Goal: Participate in discussion: Engage in conversation with other users on a specific topic

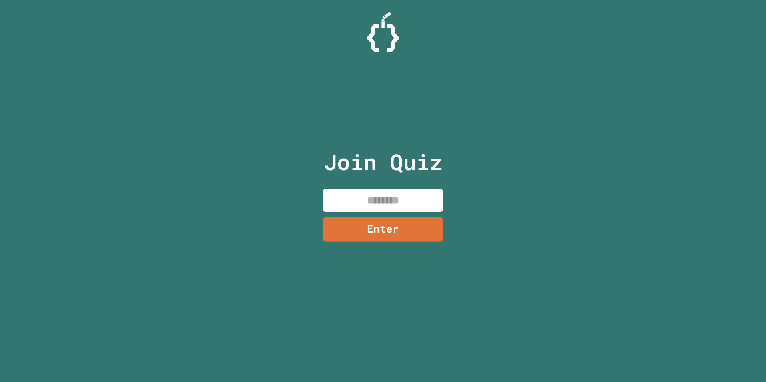
click at [402, 212] on input at bounding box center [383, 201] width 120 height 24
type input "********"
drag, startPoint x: 443, startPoint y: 232, endPoint x: 438, endPoint y: 232, distance: 4.9
click at [438, 232] on link "Enter" at bounding box center [382, 229] width 113 height 26
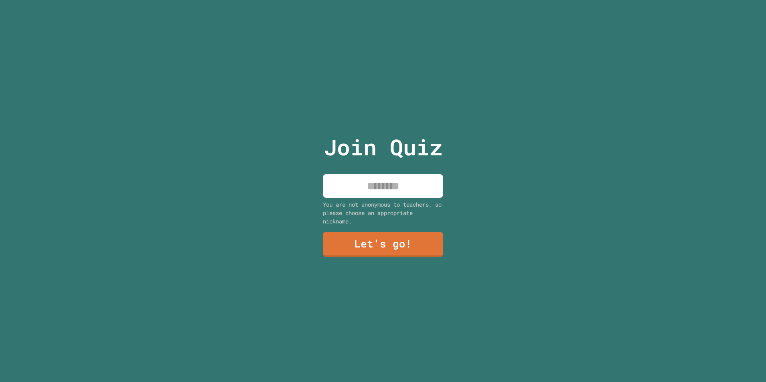
click at [418, 179] on input at bounding box center [383, 186] width 120 height 24
type input "****"
click at [372, 227] on div "Join Quiz **** You are not anonymous to teachers, so please choose an appropria…" at bounding box center [383, 191] width 135 height 382
click at [371, 232] on link "Let's go!" at bounding box center [382, 244] width 121 height 26
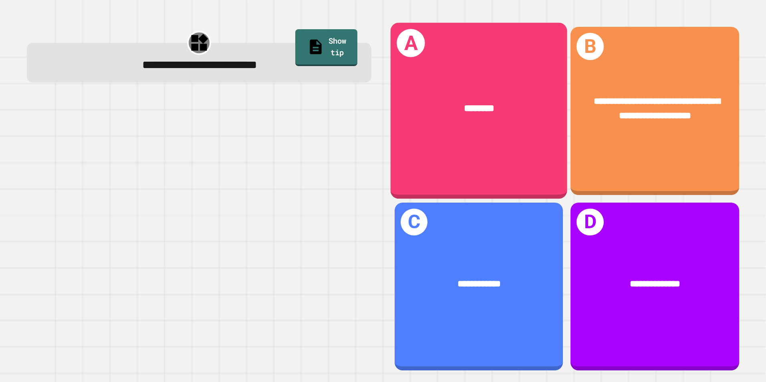
click at [498, 156] on div "A ********" at bounding box center [479, 111] width 177 height 176
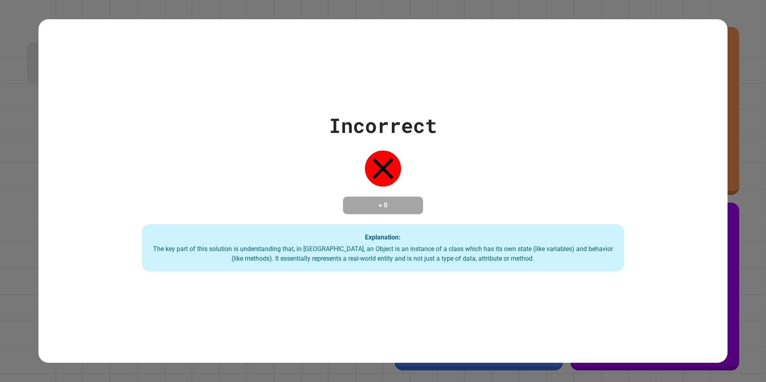
click at [496, 159] on div "Incorrect + 0 Explanation: The key part of this solution is understanding that,…" at bounding box center [382, 191] width 689 height 161
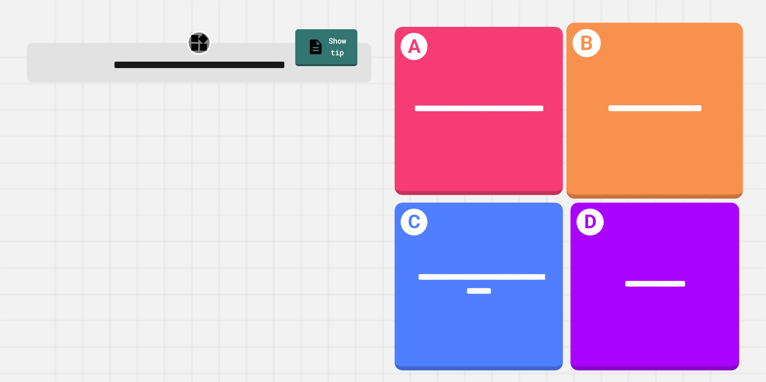
click at [588, 121] on div "**********" at bounding box center [654, 108] width 177 height 53
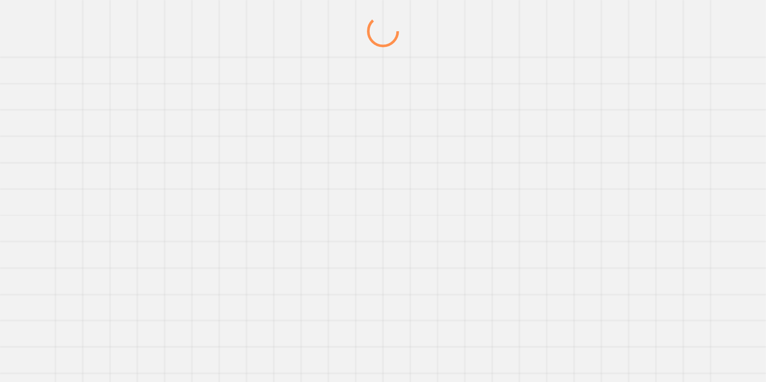
click at [521, 184] on div at bounding box center [382, 198] width 735 height 367
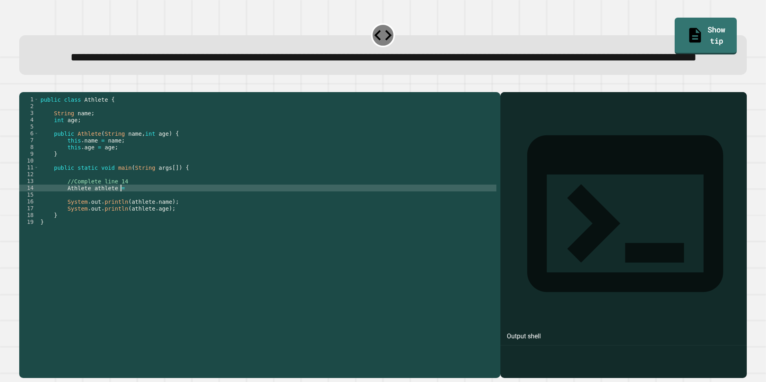
click at [139, 220] on div "public class Athlete { String name ; int age ; public Athlete ( String name , i…" at bounding box center [267, 218] width 457 height 245
click at [100, 220] on div "public class Athlete { String name ; int age ; public Athlete ( String name , i…" at bounding box center [267, 218] width 457 height 245
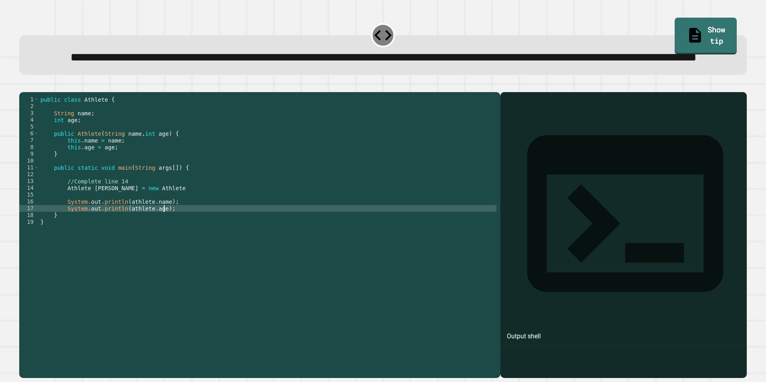
click at [199, 240] on div "public class Athlete { String name ; int age ; public Athlete ( String name , i…" at bounding box center [267, 218] width 457 height 245
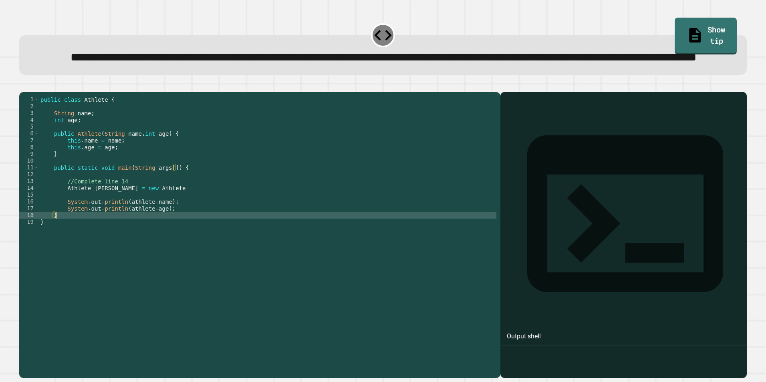
click at [198, 249] on div "public class Athlete { String name ; int age ; public Athlete ( String name , i…" at bounding box center [267, 218] width 457 height 245
click at [31, 93] on icon "button" at bounding box center [28, 91] width 4 height 6
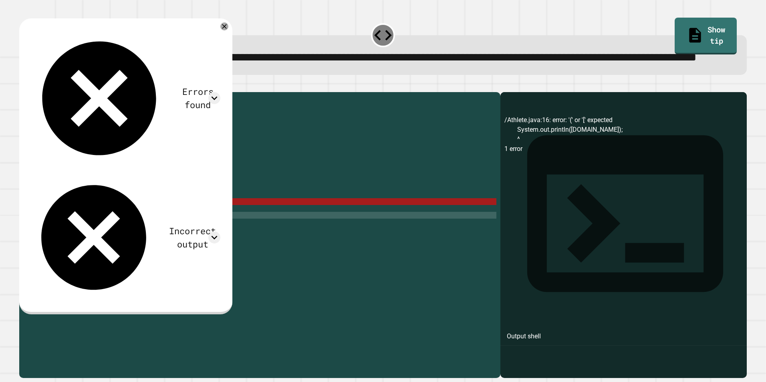
click at [138, 235] on div "public class Athlete { String name ; int age ; public Athlete ( String name , i…" at bounding box center [267, 218] width 457 height 245
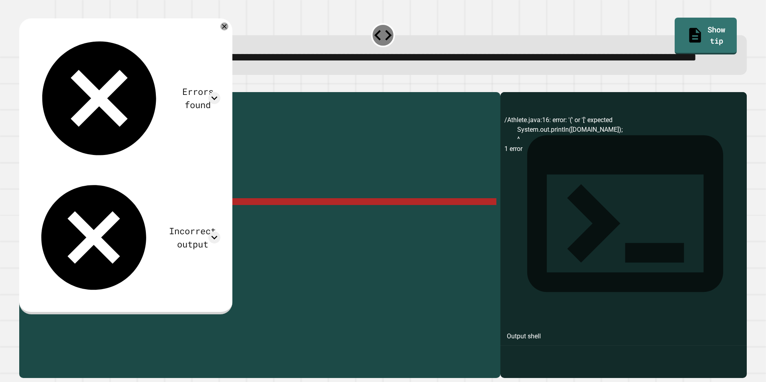
click at [138, 235] on div "public class Athlete { String name ; int age ; public Athlete ( String name , i…" at bounding box center [267, 218] width 457 height 245
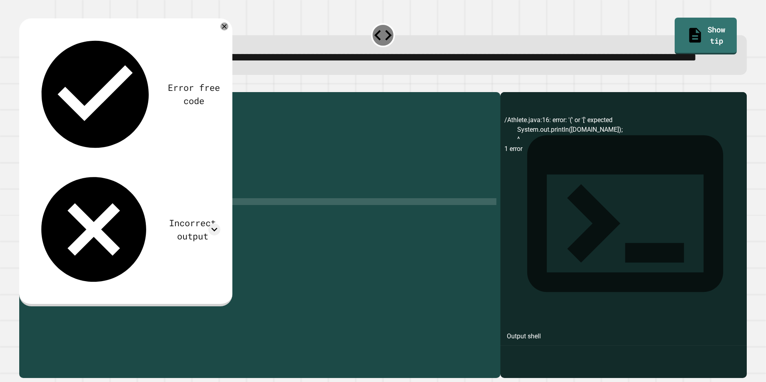
scroll to position [0, 7]
click at [135, 243] on div "public class Athlete { String name ; int age ; public Athlete ( String name , i…" at bounding box center [267, 218] width 457 height 245
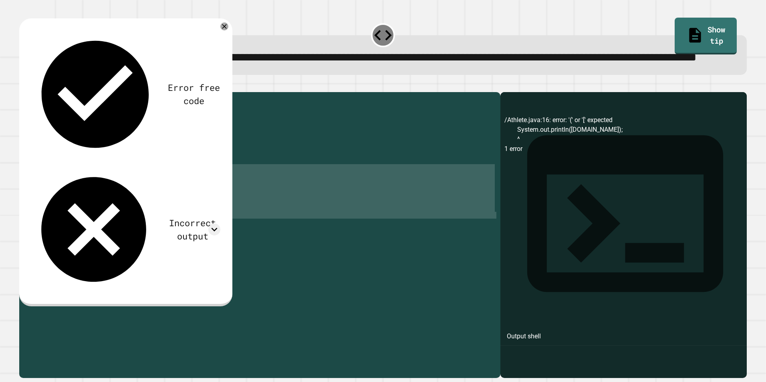
click at [135, 243] on div "public class Athlete { String name ; int age ; public Athlete ( String name , i…" at bounding box center [267, 218] width 457 height 245
click at [135, 241] on div "public class Athlete { String name ; int age ; public Athlete ( String name , i…" at bounding box center [267, 212] width 457 height 232
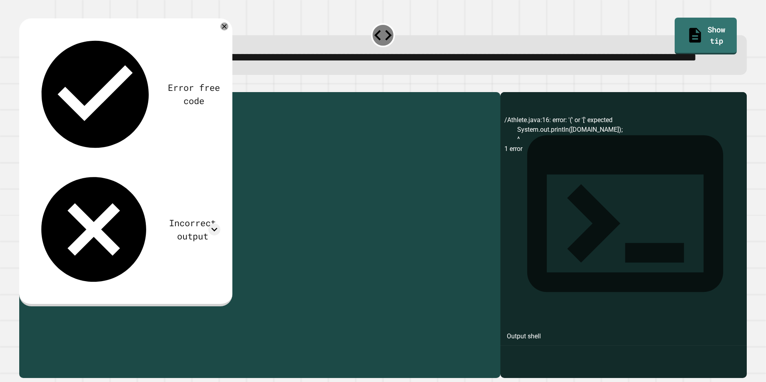
click at [135, 241] on div "public class Athlete { String name ; int age ; public Athlete ( String name , i…" at bounding box center [267, 218] width 457 height 245
click at [41, 92] on div at bounding box center [382, 88] width 727 height 10
click at [23, 86] on button "button" at bounding box center [23, 86] width 0 height 0
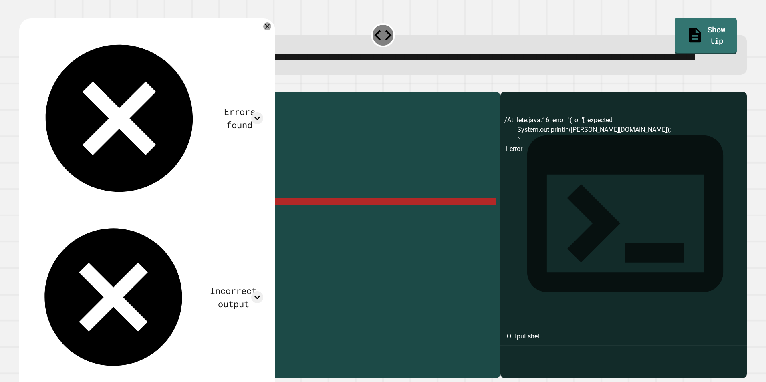
click at [149, 232] on div "public class Athlete { String name ; int age ; public Athlete ( String name , i…" at bounding box center [267, 218] width 457 height 245
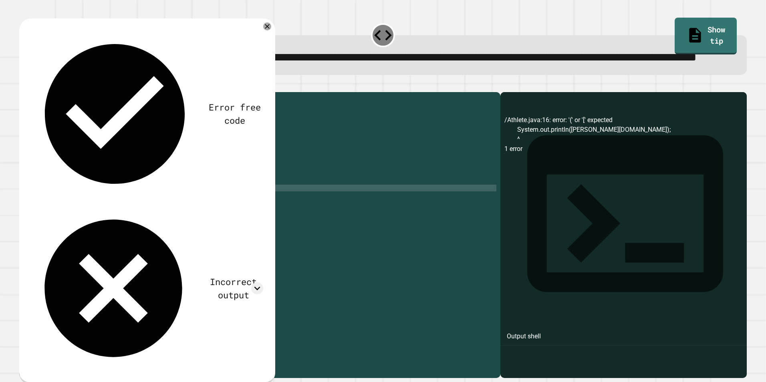
scroll to position [0, 6]
click at [155, 230] on div "public class Athlete { String name ; int age ; public Athlete ( String name , i…" at bounding box center [267, 218] width 457 height 245
click at [150, 243] on div "public class Athlete { String name ; int age ; public Athlete ( String name , i…" at bounding box center [267, 218] width 457 height 245
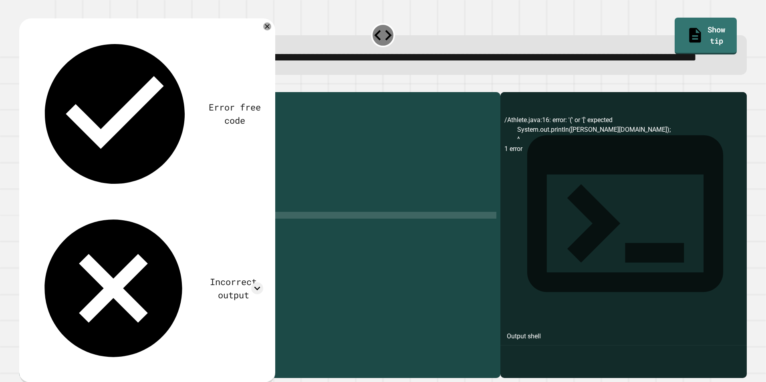
scroll to position [0, 1]
click at [150, 243] on div "public class Athlete { String name ; int age ; public Athlete ( String name , i…" at bounding box center [267, 218] width 457 height 245
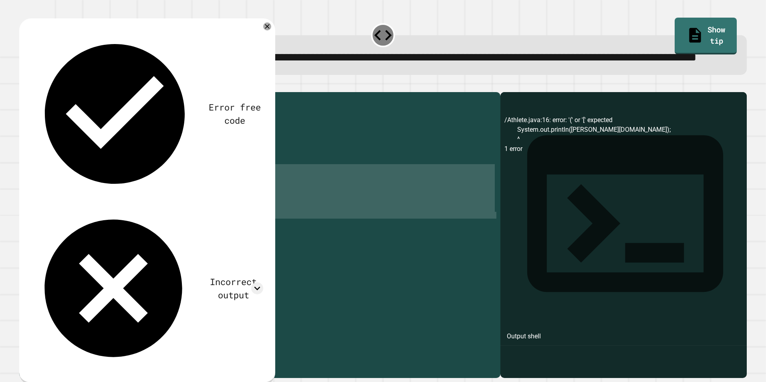
click at [152, 241] on div "public class Athlete { String name ; int age ; public Athlete ( String name , i…" at bounding box center [267, 212] width 457 height 232
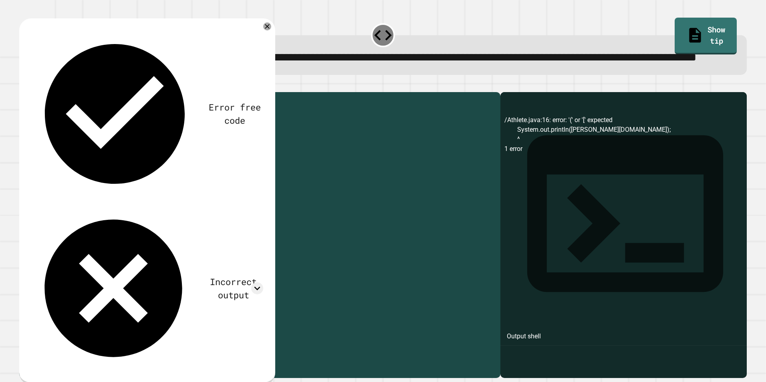
click at [152, 241] on div "public class Athlete { String name ; int age ; public Athlete ( String name , i…" at bounding box center [267, 218] width 457 height 245
click at [139, 232] on div "public class Athlete { String name ; int age ; public Athlete ( String name , i…" at bounding box center [267, 218] width 457 height 245
drag, startPoint x: 87, startPoint y: 219, endPoint x: 111, endPoint y: 225, distance: 25.2
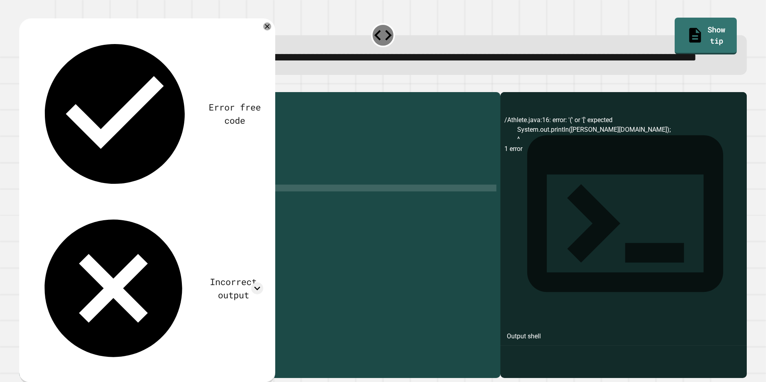
click at [87, 219] on div "public class Athlete { String name ; int age ; public Athlete ( String name , i…" at bounding box center [267, 218] width 457 height 245
paste textarea "*******"
click at [23, 86] on button "button" at bounding box center [23, 86] width 0 height 0
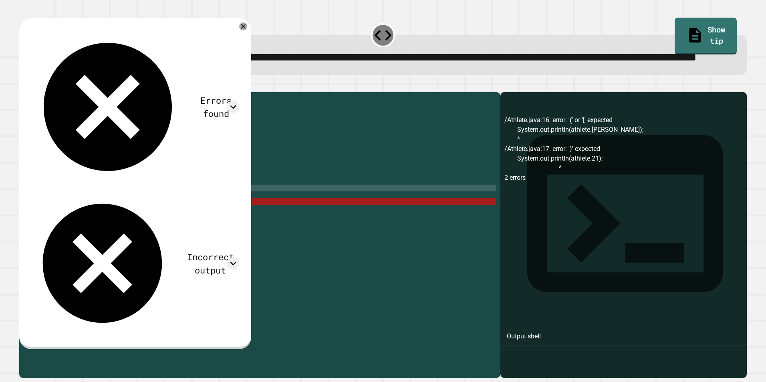
click at [113, 218] on div "public class Athlete { String name ; int age ; public Athlete ( String name , i…" at bounding box center [267, 218] width 457 height 245
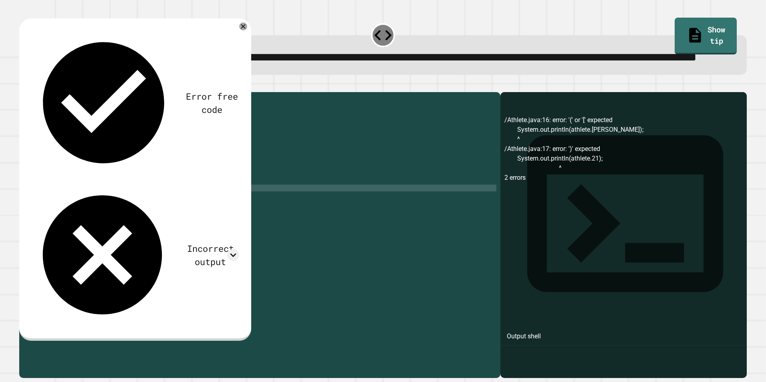
type textarea "**********"
click at [23, 86] on button "button" at bounding box center [23, 86] width 0 height 0
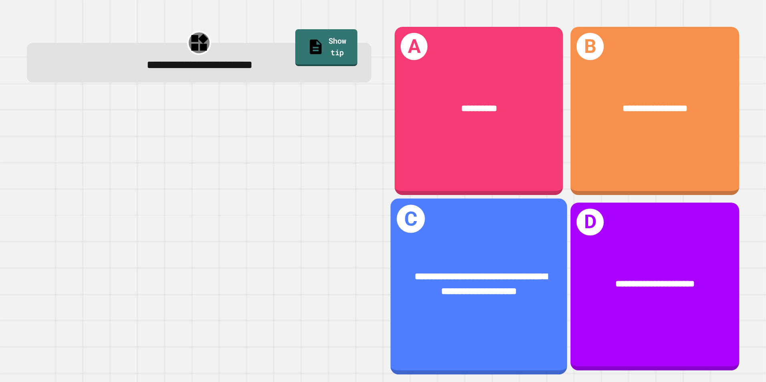
click at [481, 280] on span "**********" at bounding box center [481, 284] width 133 height 24
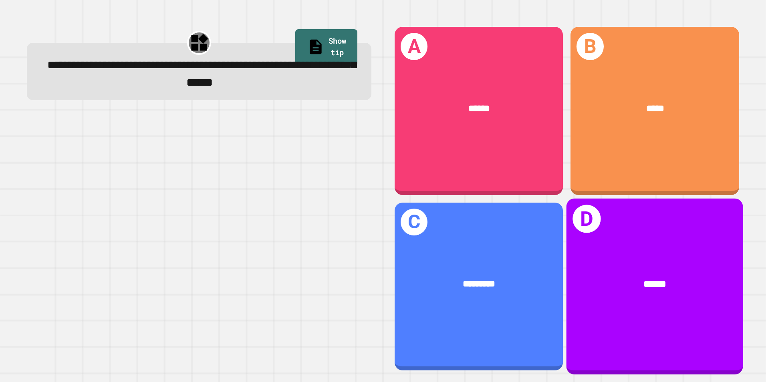
click at [643, 262] on div "******" at bounding box center [654, 284] width 177 height 53
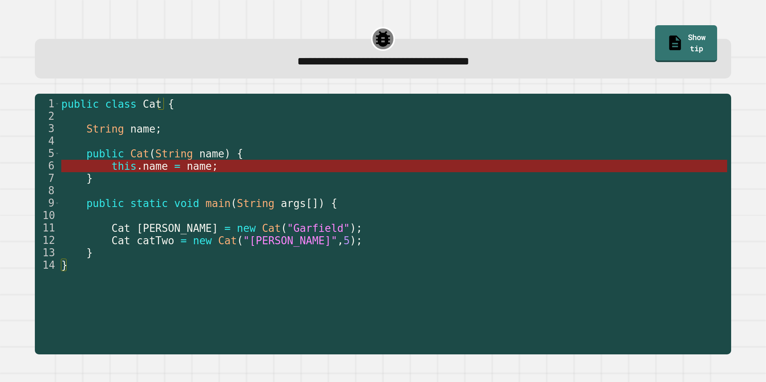
click at [151, 171] on span "name" at bounding box center [155, 166] width 25 height 12
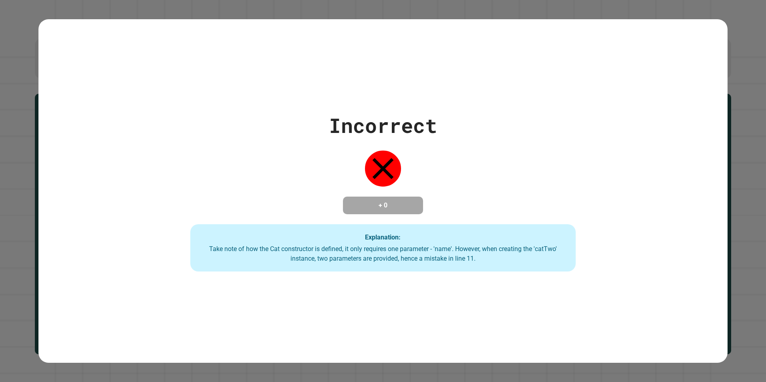
click at [361, 244] on div "Explanation: Take note of how the Cat constructor is defined, it only requires …" at bounding box center [382, 247] width 385 height 47
click at [362, 244] on div "Explanation: Take note of how the Cat constructor is defined, it only requires …" at bounding box center [382, 247] width 385 height 47
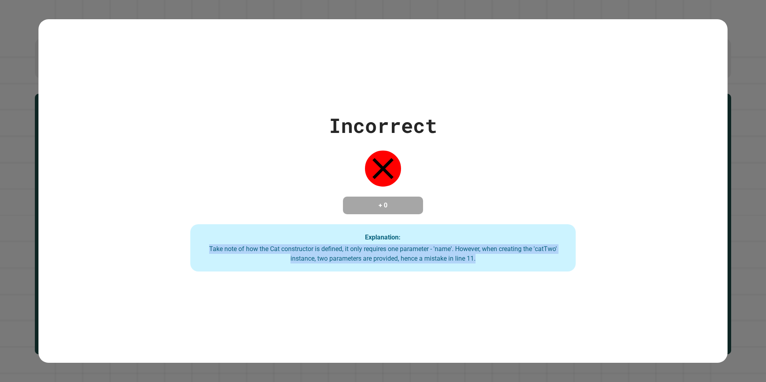
click at [363, 244] on div "Explanation: Take note of how the Cat constructor is defined, it only requires …" at bounding box center [382, 247] width 385 height 47
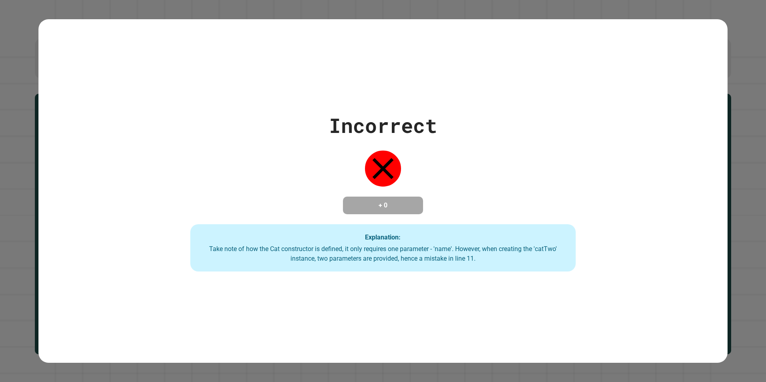
drag, startPoint x: 363, startPoint y: 244, endPoint x: 539, endPoint y: 175, distance: 188.7
click at [539, 175] on div "Incorrect + 0 Explanation: Take note of how the Cat constructor is defined, it …" at bounding box center [383, 191] width 550 height 161
